Goal: Navigation & Orientation: Find specific page/section

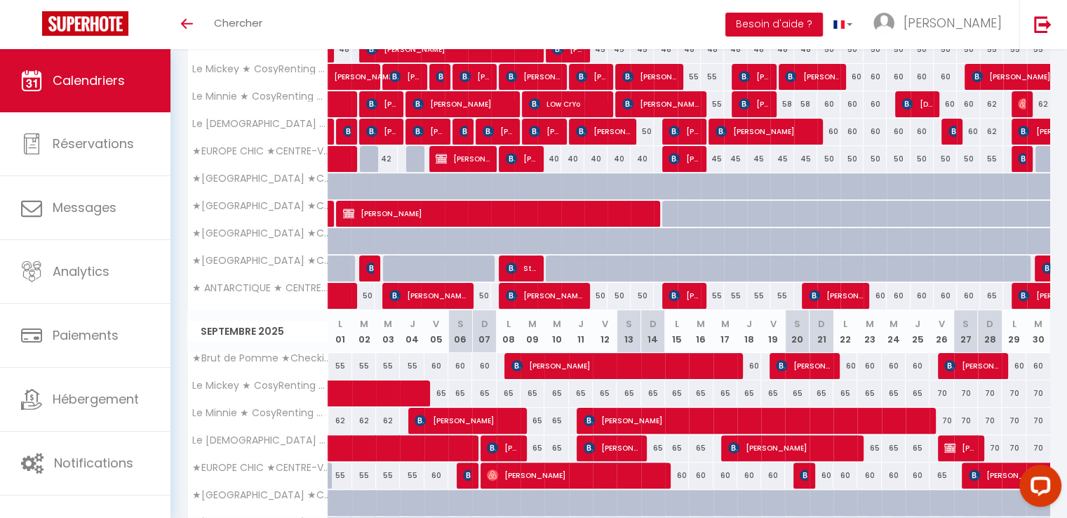
scroll to position [281, 0]
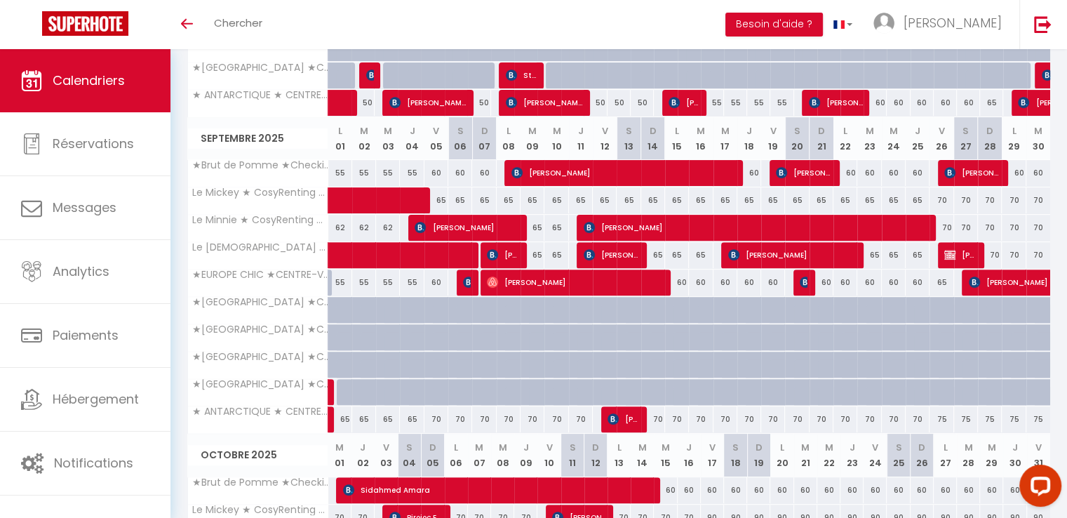
scroll to position [417, 0]
